Goal: Check status: Check status

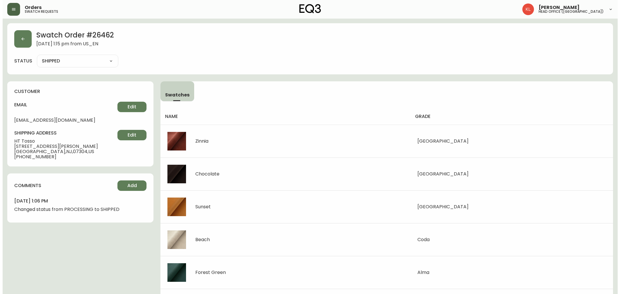
scroll to position [159, 0]
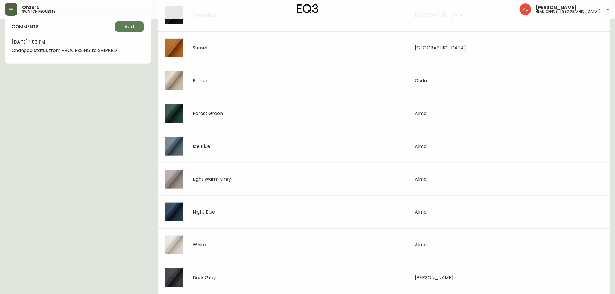
click at [14, 10] on button "button" at bounding box center [11, 9] width 13 height 13
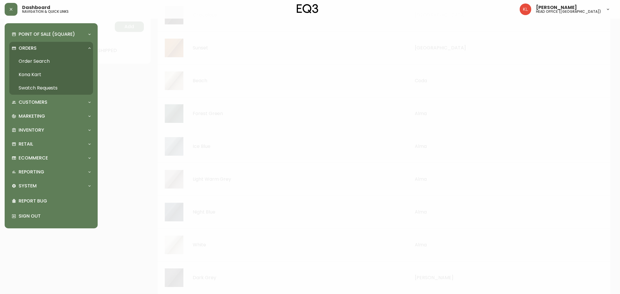
click at [31, 63] on link "Order Search" at bounding box center [51, 61] width 84 height 13
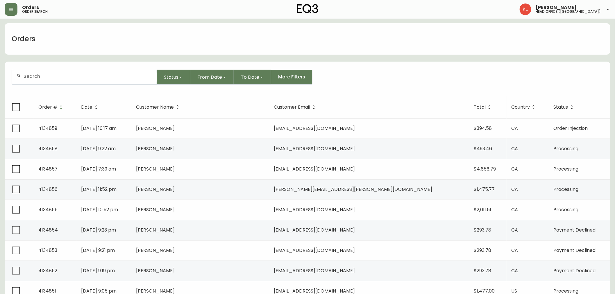
click at [56, 70] on div at bounding box center [84, 77] width 145 height 14
paste input "4134233"
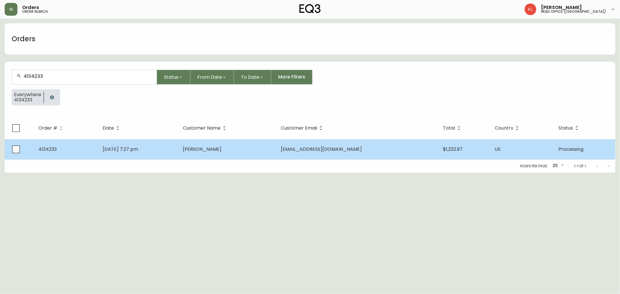
type input "4134233"
click at [225, 155] on td "[PERSON_NAME]" at bounding box center [227, 149] width 98 height 20
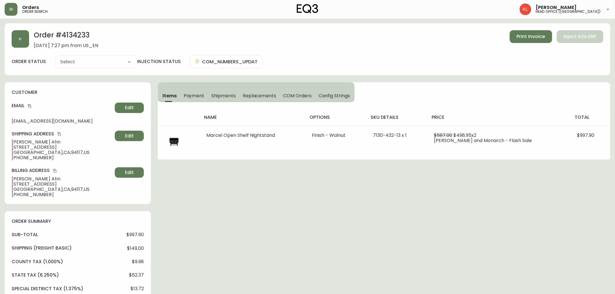
type input "Processing"
select select "PROCESSING"
click at [231, 97] on span "Shipments" at bounding box center [223, 96] width 24 height 6
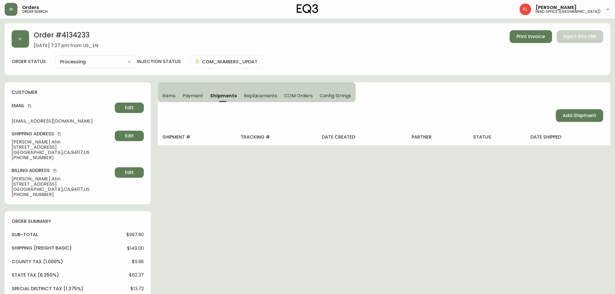
click at [429, 202] on div "Order # 4134233 [DATE] 7:27 pm from US_EN Print Invoice Inject into ERP order s…" at bounding box center [308, 270] width 606 height 494
drag, startPoint x: 96, startPoint y: 37, endPoint x: 62, endPoint y: 33, distance: 34.6
click at [62, 33] on h2 "Order # 4134233" at bounding box center [66, 36] width 65 height 13
copy h2 "4134233"
